Goal: Navigation & Orientation: Find specific page/section

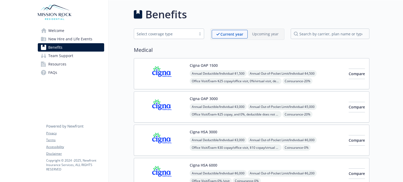
click at [87, 40] on span "New Hire and Life Events" at bounding box center [70, 39] width 44 height 8
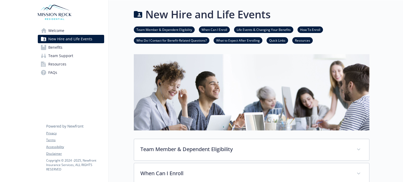
click at [56, 33] on span "Welcome" at bounding box center [56, 30] width 16 height 8
